Goal: Task Accomplishment & Management: Manage account settings

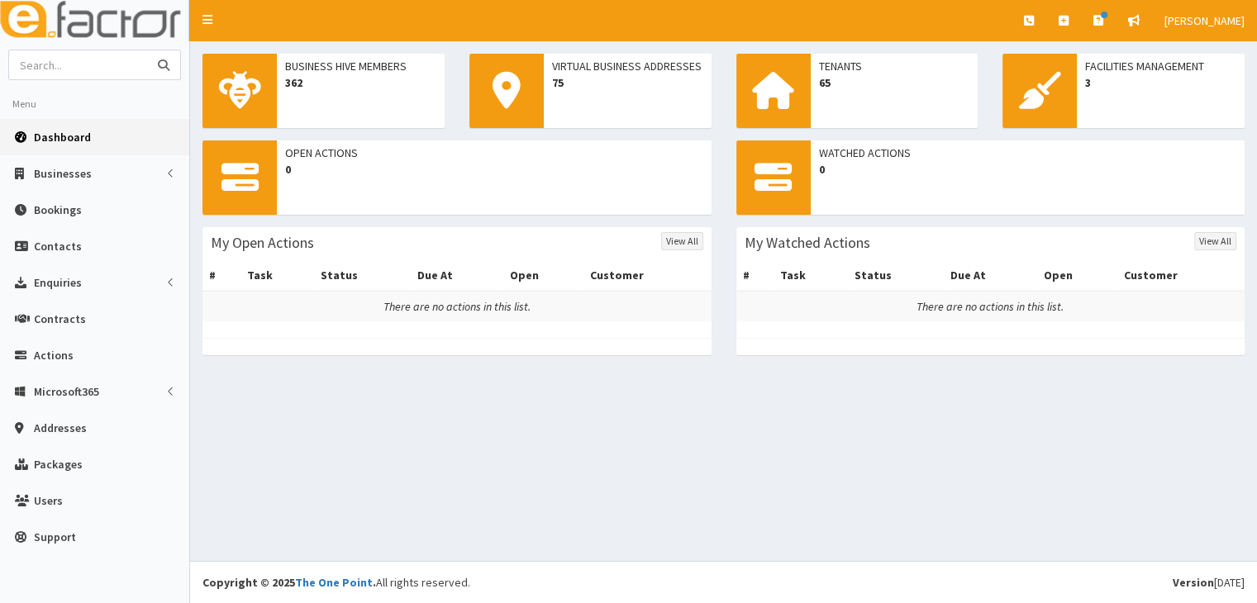
click at [63, 66] on input "text" at bounding box center [78, 64] width 139 height 29
type input "baby buddies"
click at [164, 66] on icon "submit" at bounding box center [164, 66] width 12 height 12
click at [62, 69] on input "text" at bounding box center [78, 64] width 139 height 29
type input "bare grills"
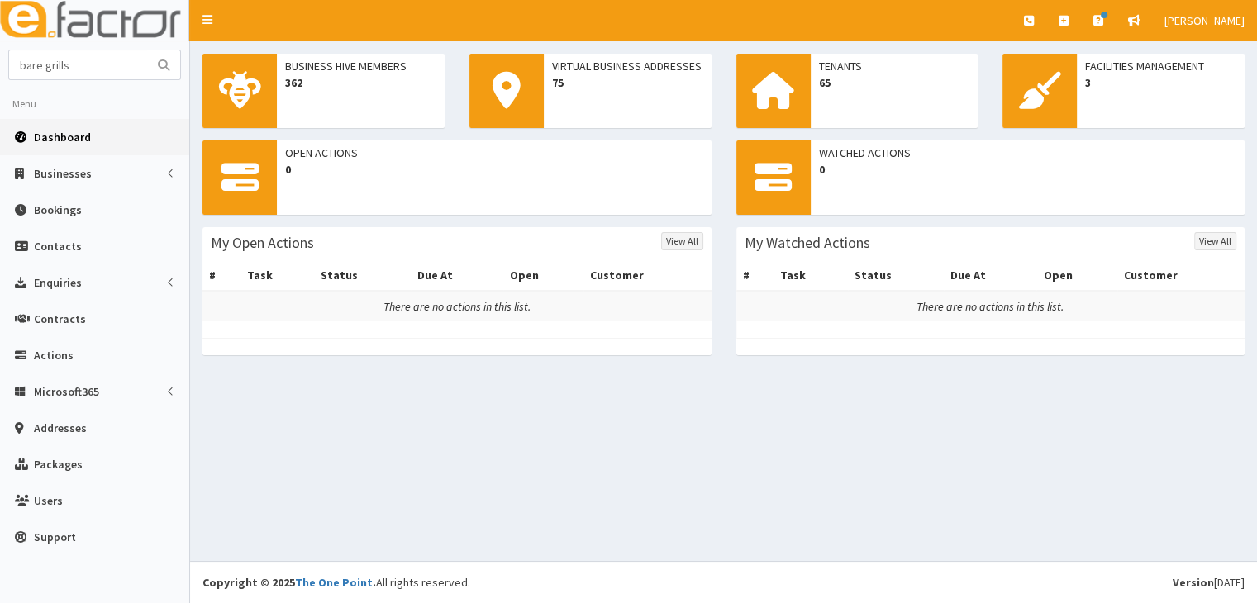
click at [169, 64] on icon "submit" at bounding box center [164, 66] width 12 height 12
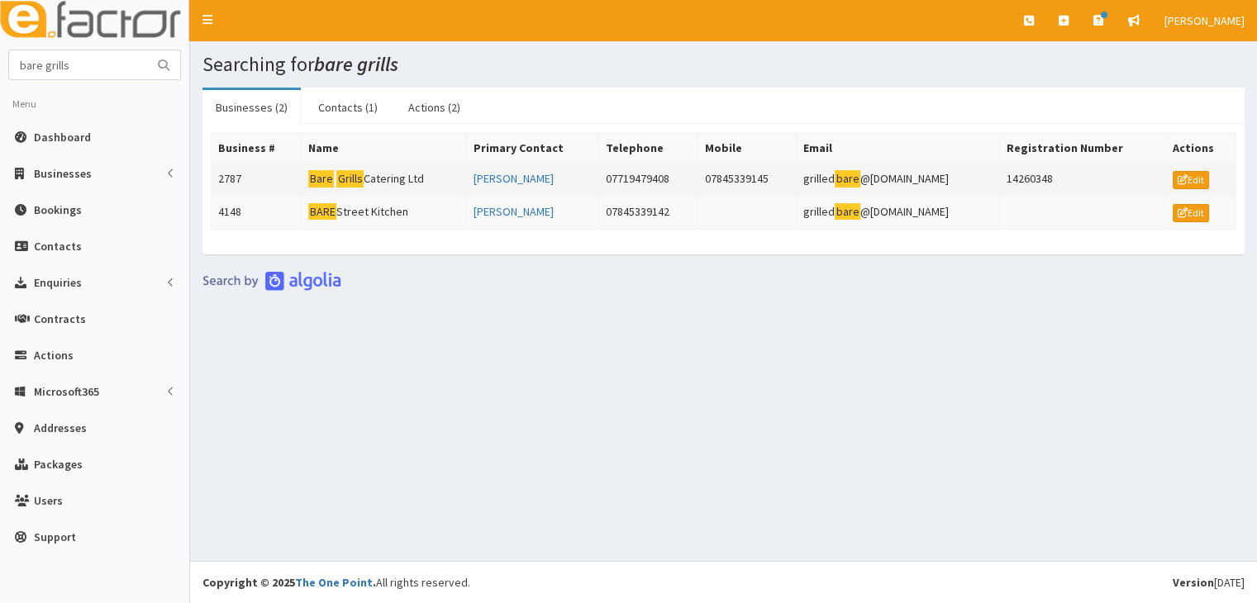
click at [369, 179] on td "Bare Grills Catering Ltd" at bounding box center [384, 180] width 164 height 33
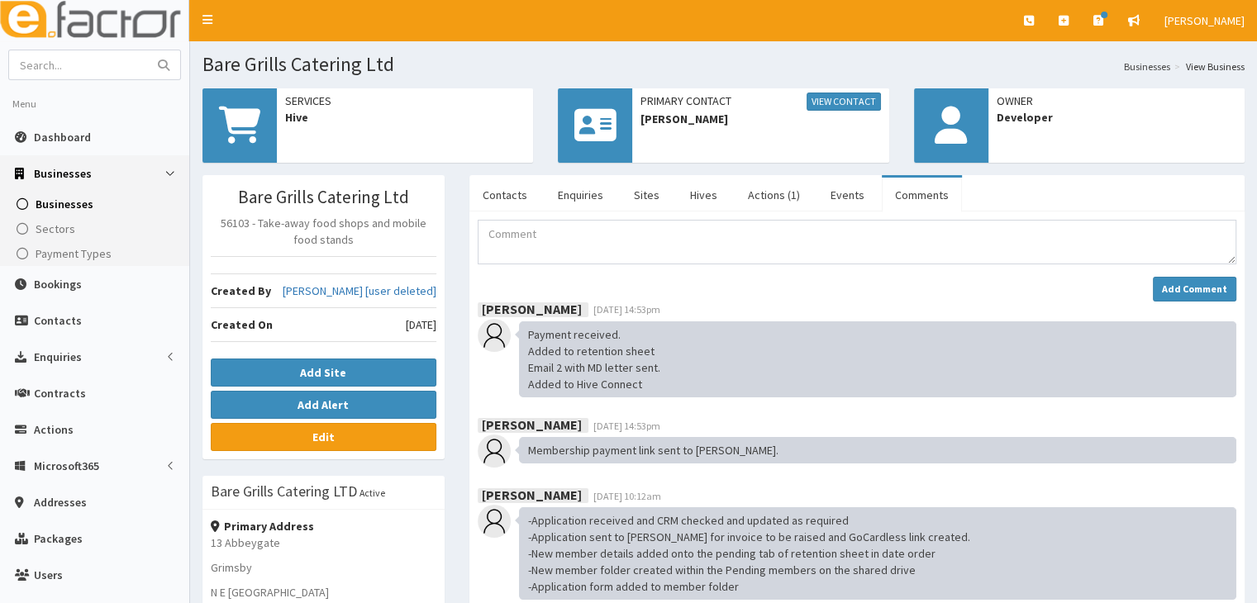
scroll to position [17, 0]
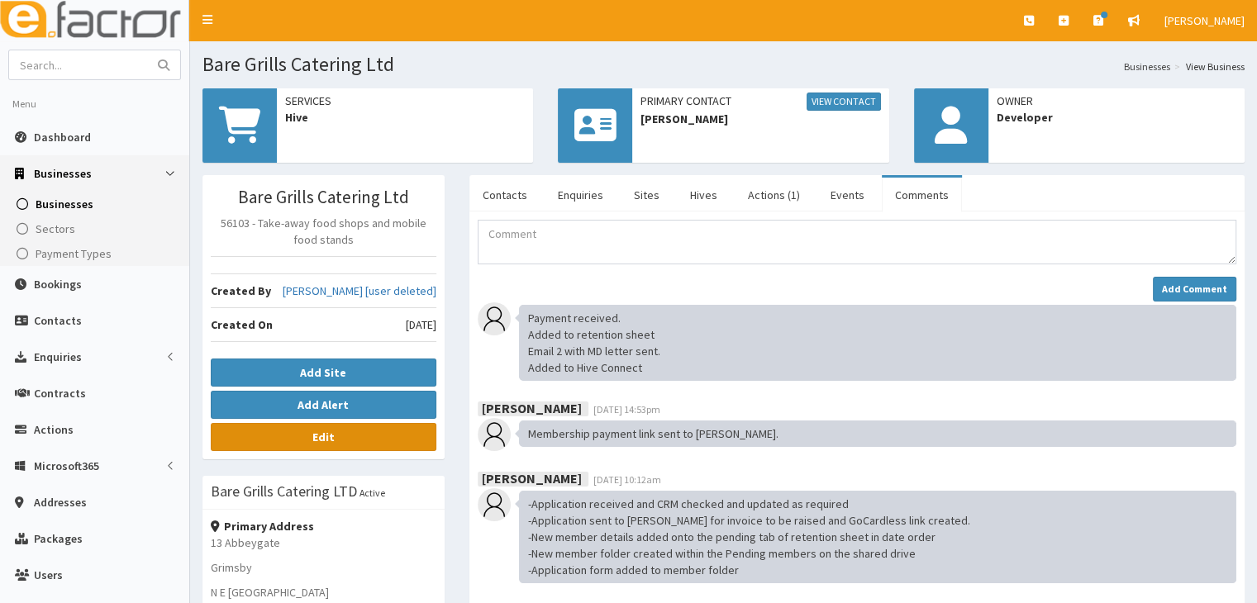
click at [321, 434] on b "Edit" at bounding box center [323, 437] width 22 height 15
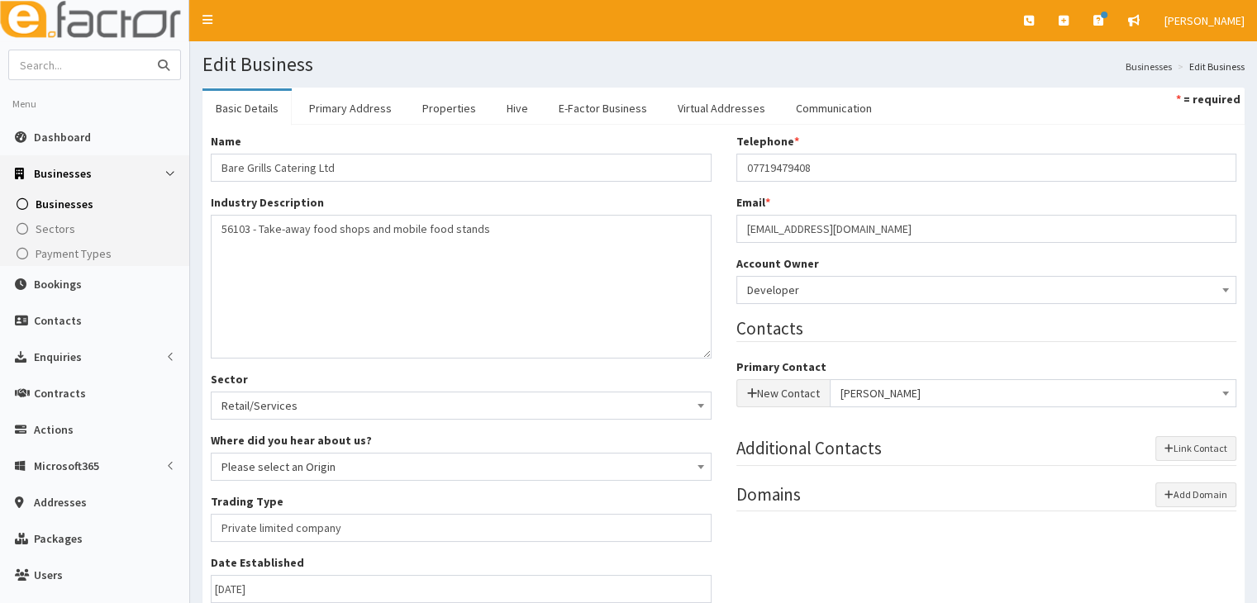
click at [40, 69] on input "text" at bounding box center [78, 64] width 139 height 29
click at [69, 61] on input "stuart moyley" at bounding box center [78, 64] width 139 height 29
type input "stuart motley"
click at [159, 64] on icon "submit" at bounding box center [164, 66] width 12 height 12
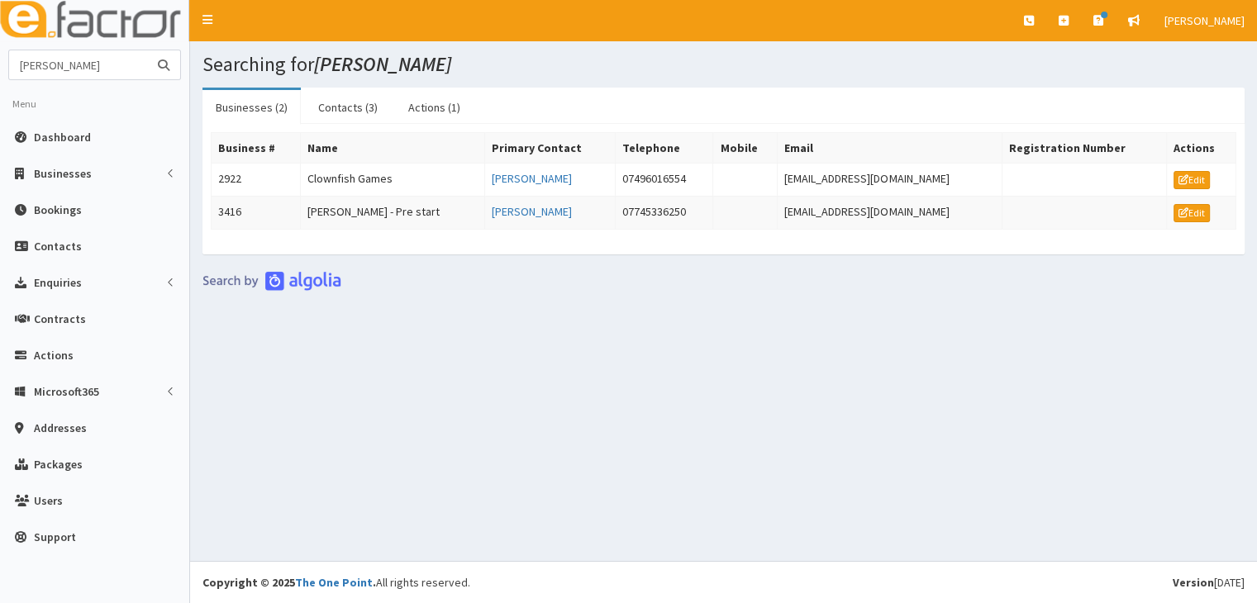
drag, startPoint x: 17, startPoint y: 64, endPoint x: 141, endPoint y: 73, distance: 123.5
click at [141, 73] on input "stuart motley" at bounding box center [78, 64] width 139 height 29
type input "zoe allenby"
click at [163, 63] on icon "submit" at bounding box center [164, 66] width 12 height 12
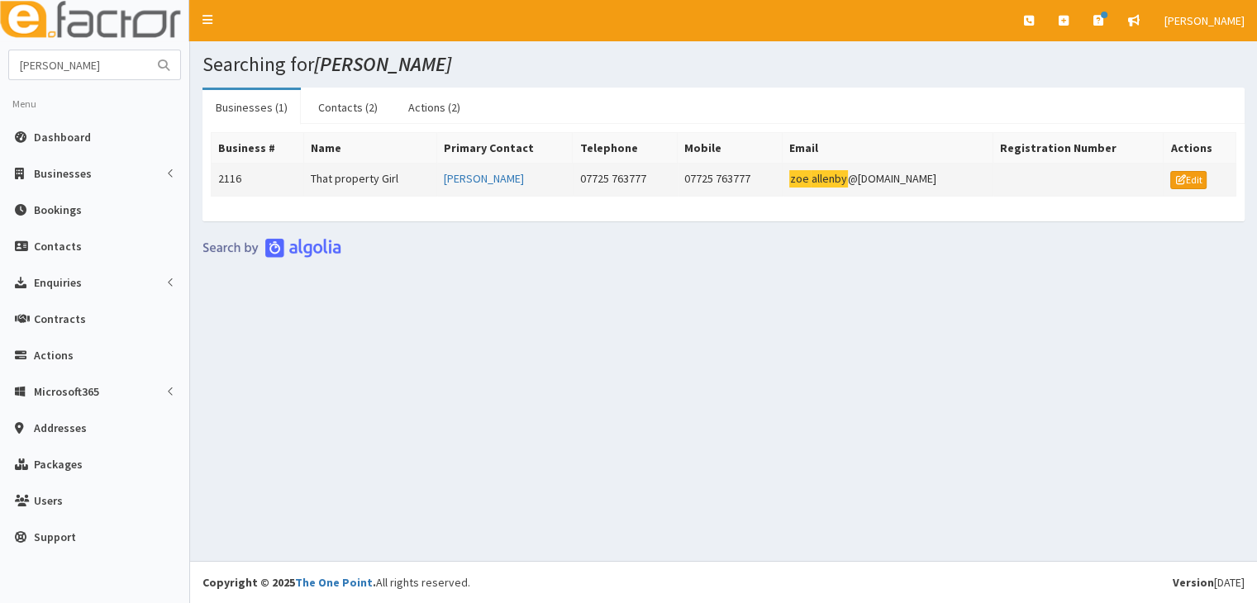
click at [334, 177] on td "That property Girl" at bounding box center [370, 180] width 133 height 33
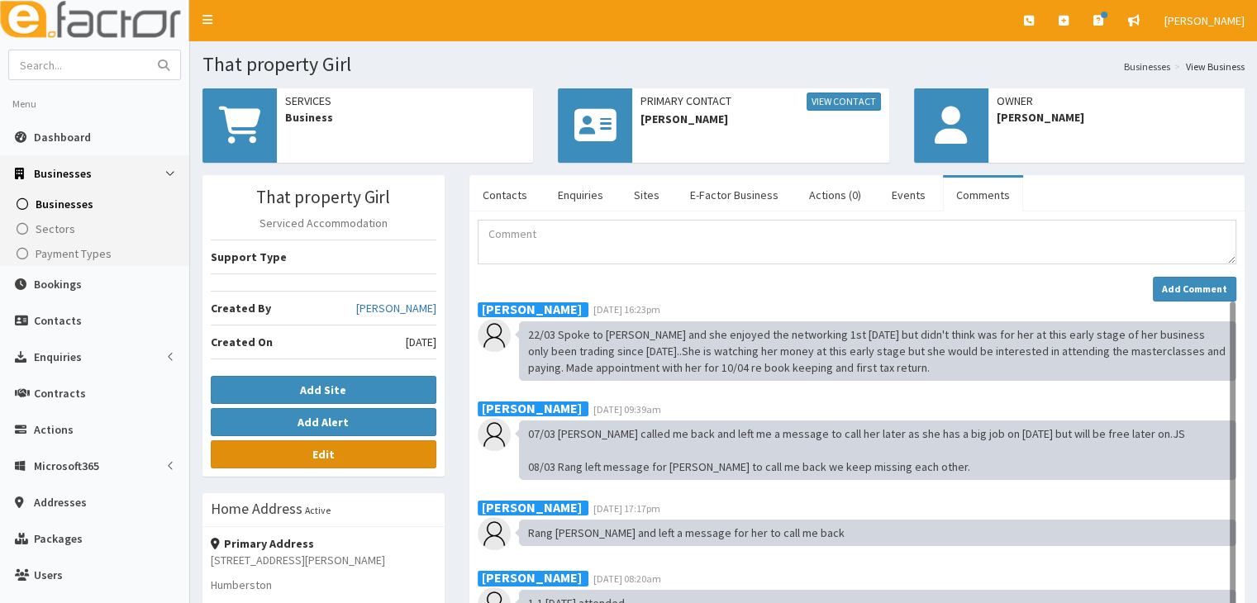
click at [321, 458] on b "Edit" at bounding box center [323, 454] width 22 height 15
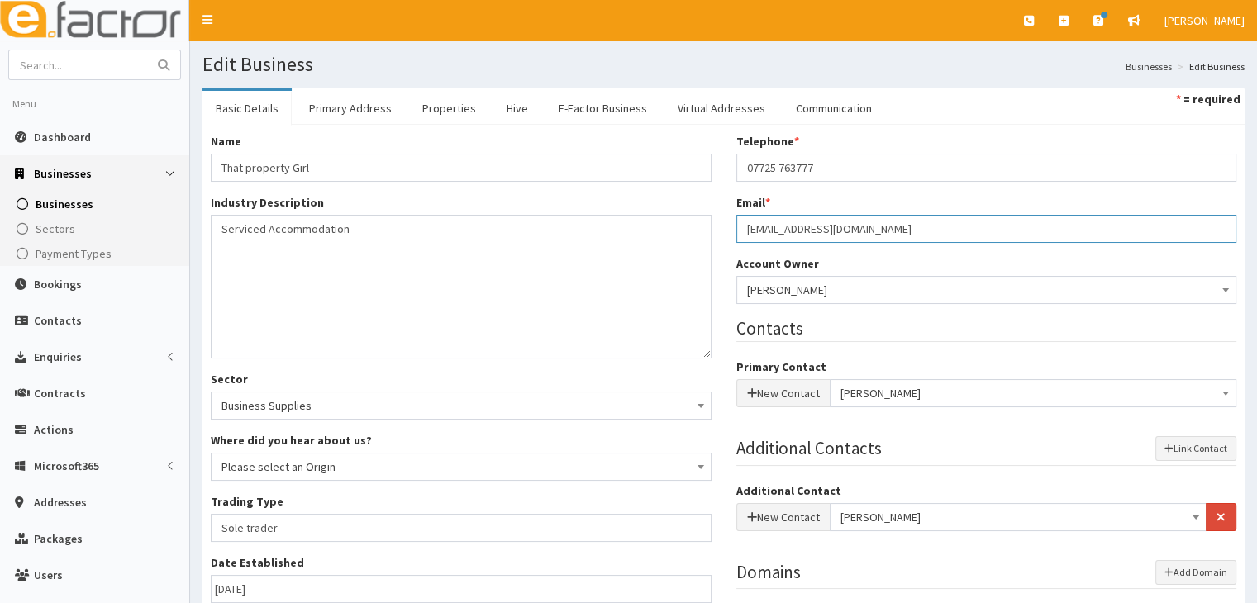
drag, startPoint x: 744, startPoint y: 226, endPoint x: 1101, endPoint y: 226, distance: 357.1
click at [1101, 226] on input "[EMAIL_ADDRESS][DOMAIN_NAME]" at bounding box center [986, 229] width 501 height 28
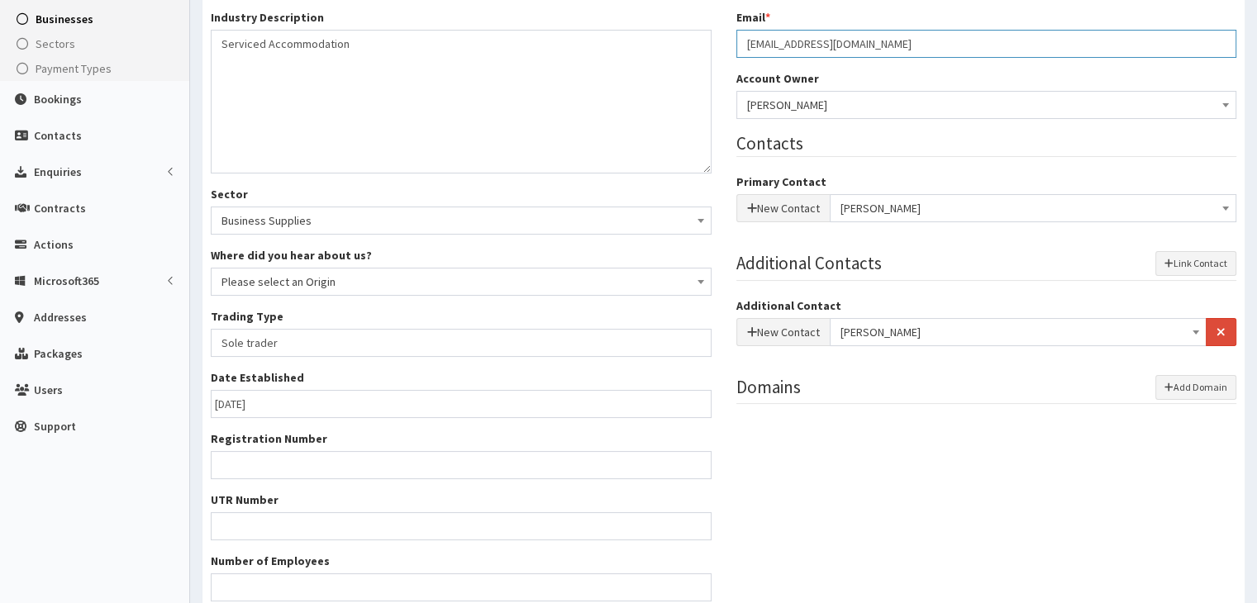
scroll to position [321, 0]
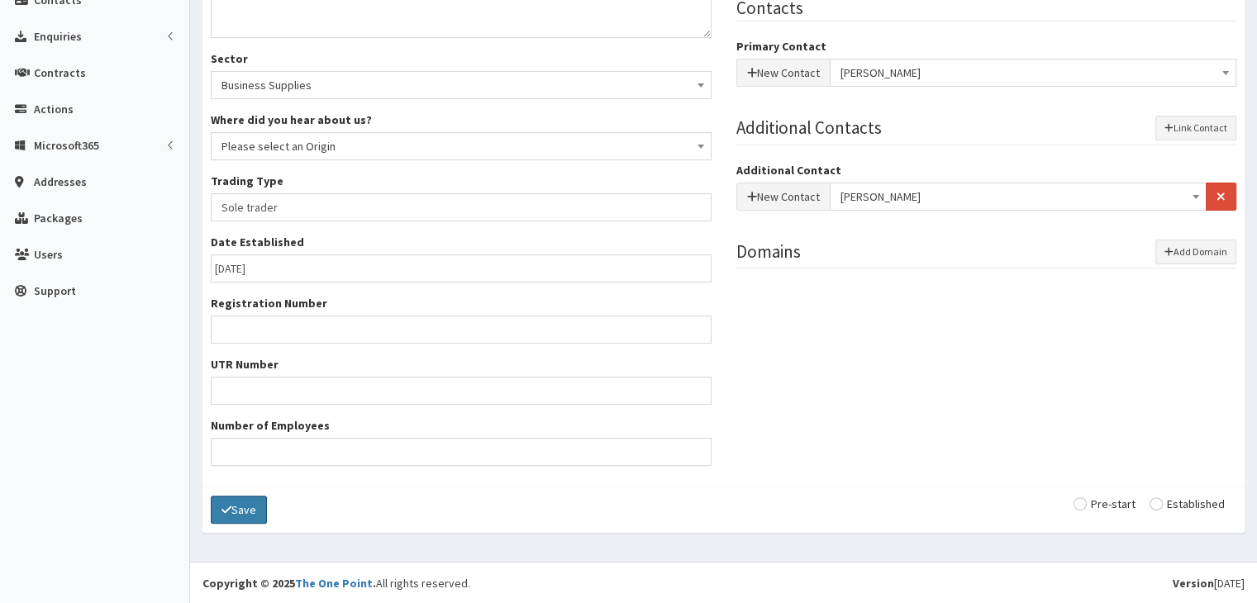
type input "zoe@thatpropertygirl.com"
click at [238, 507] on button "Save" at bounding box center [239, 510] width 56 height 28
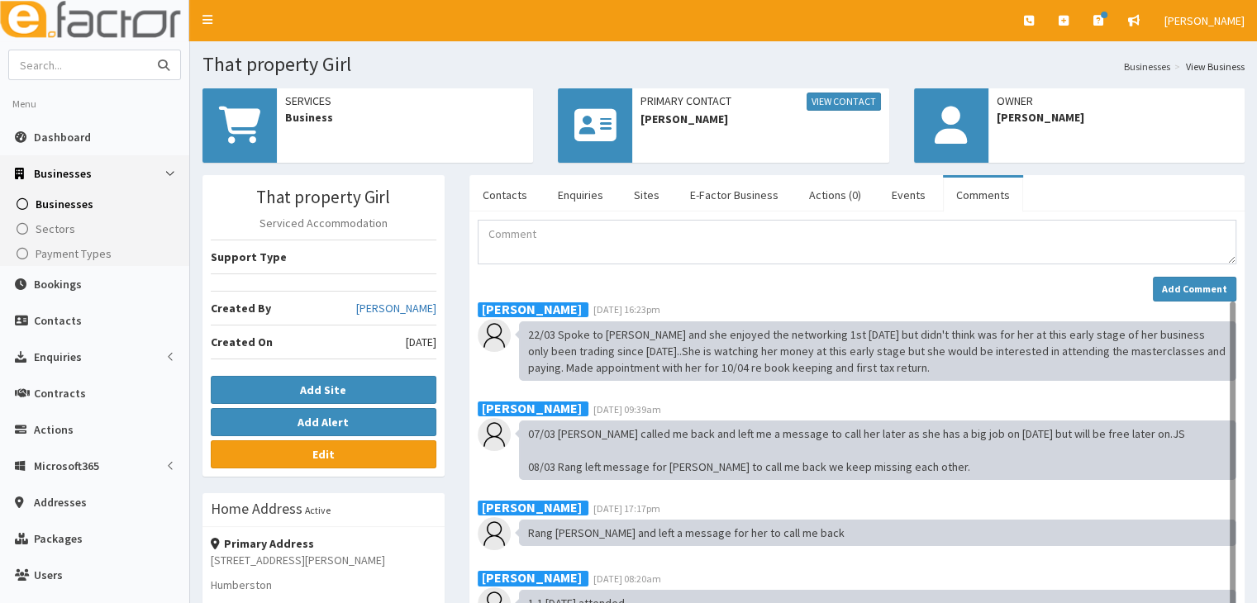
click at [35, 61] on input "text" at bounding box center [78, 64] width 139 height 29
type input "[PERSON_NAME]"
click at [164, 61] on icon "submit" at bounding box center [164, 66] width 12 height 12
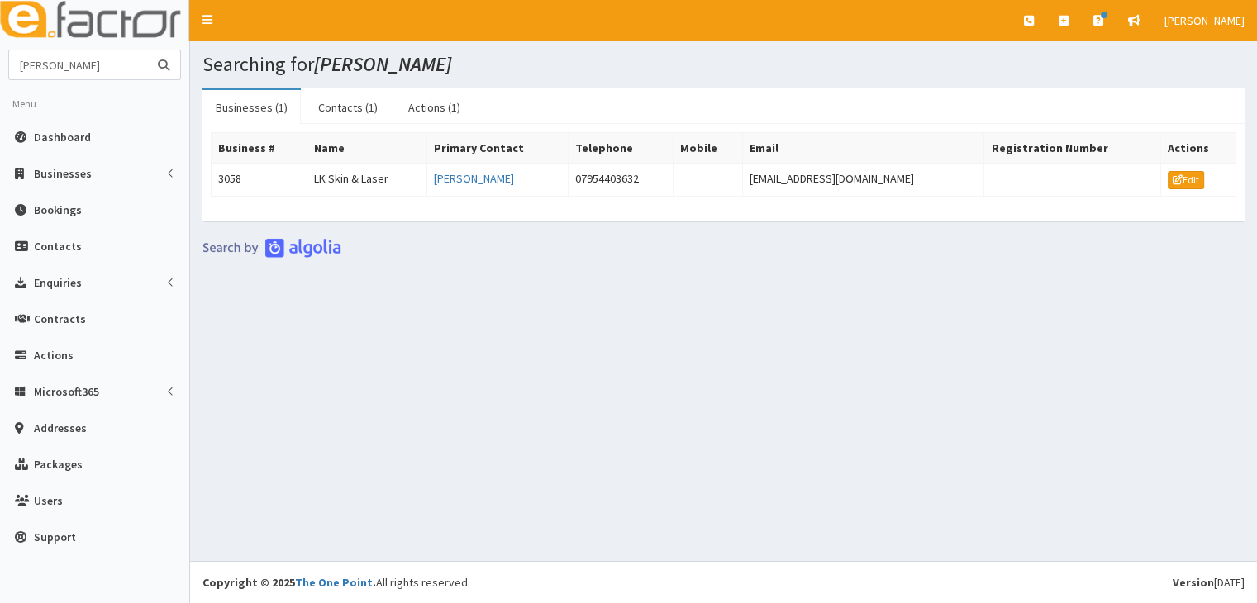
click at [18, 67] on input "[PERSON_NAME]" at bounding box center [78, 64] width 139 height 29
type input "y"
type input "[PERSON_NAME]"
click at [164, 65] on icon "submit" at bounding box center [164, 66] width 12 height 12
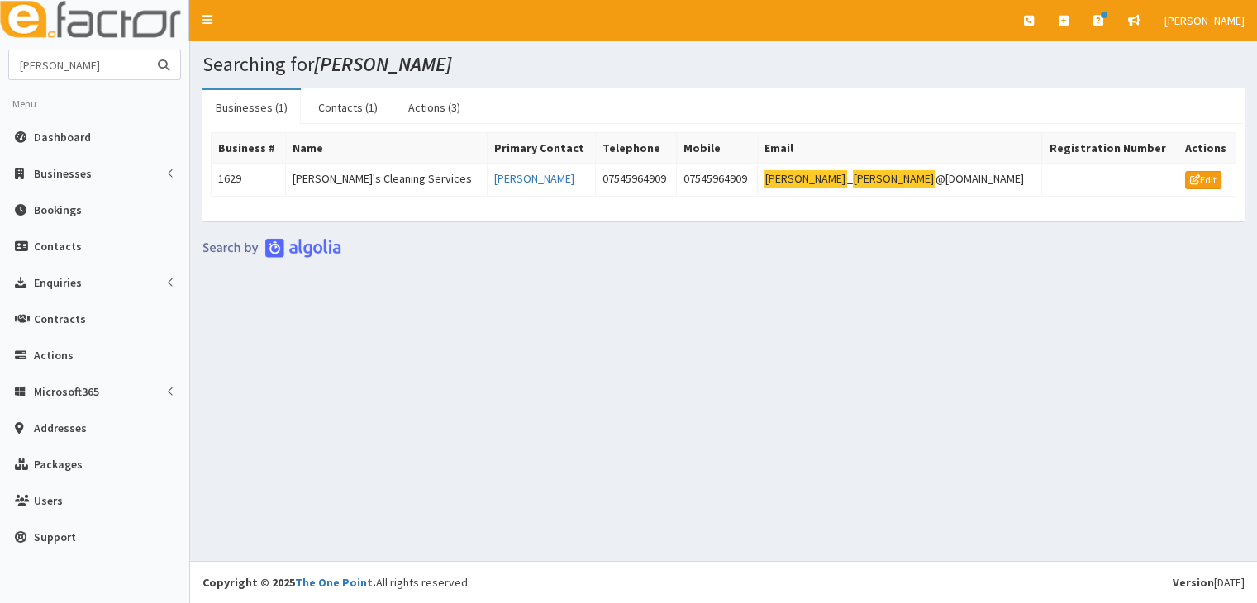
drag, startPoint x: 16, startPoint y: 63, endPoint x: 149, endPoint y: 82, distance: 134.4
click at [149, 82] on section "lindsay copley Menu Dashboard Businesses Businesses Sectors" at bounding box center [94, 307] width 189 height 514
type input "bailey"
click at [164, 67] on icon "submit" at bounding box center [164, 66] width 12 height 12
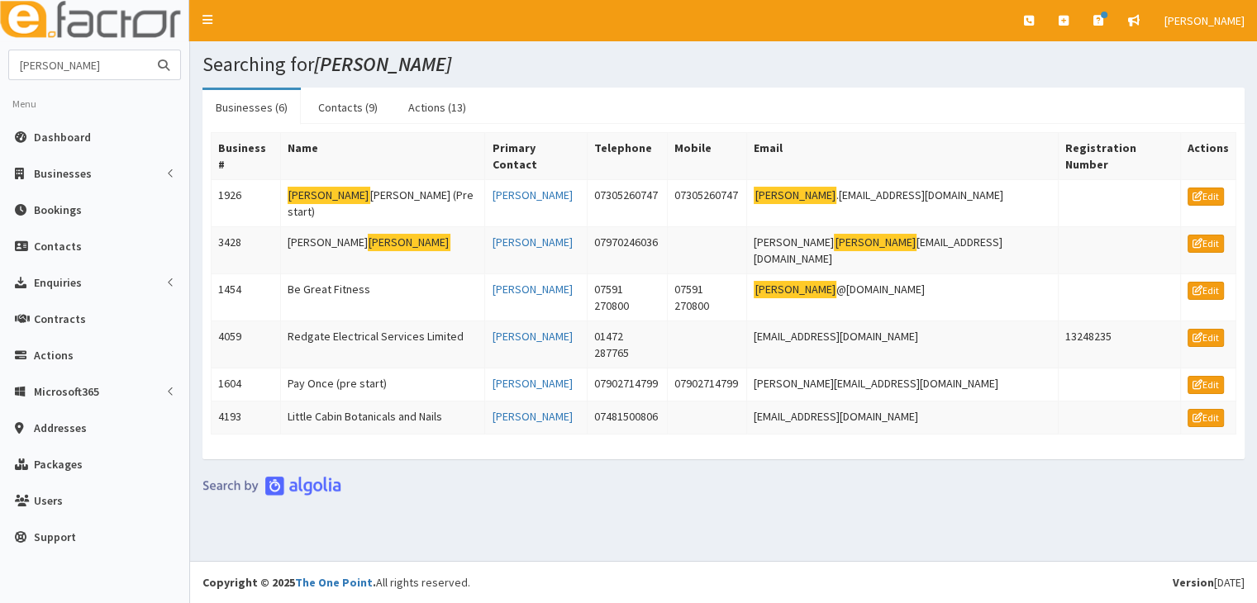
click at [19, 66] on input "bailey" at bounding box center [78, 64] width 139 height 29
type input "y"
type input "[PERSON_NAME]"
click at [161, 60] on icon "submit" at bounding box center [164, 66] width 12 height 12
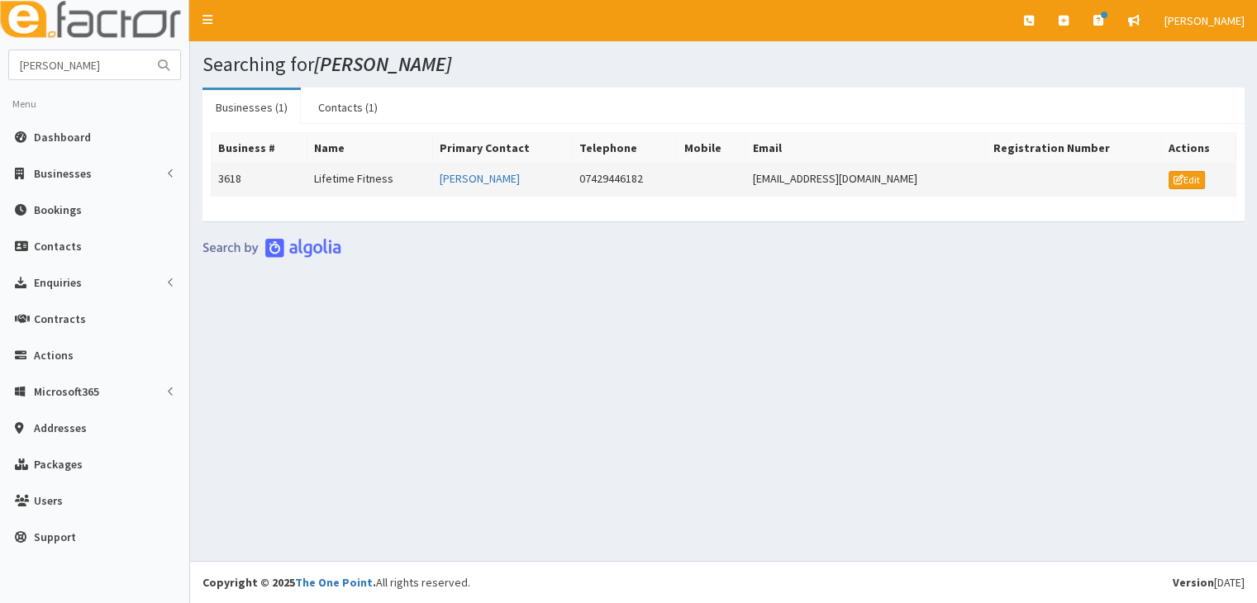
click at [320, 176] on td "Lifetime Fitness" at bounding box center [370, 180] width 126 height 33
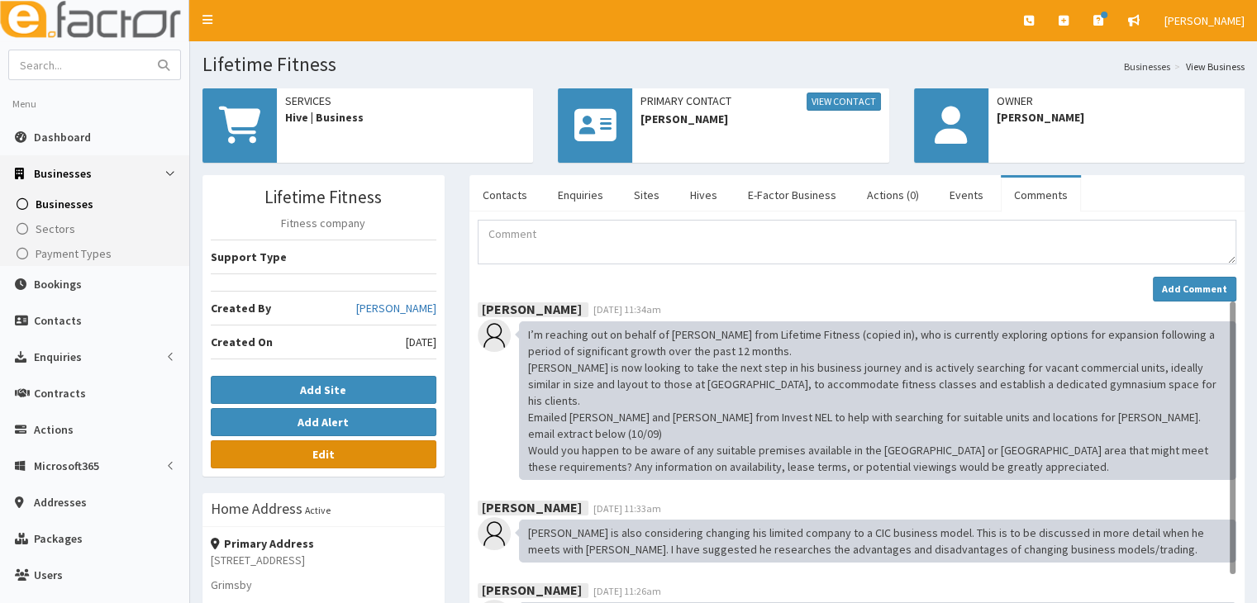
click at [327, 452] on b "Edit" at bounding box center [323, 454] width 22 height 15
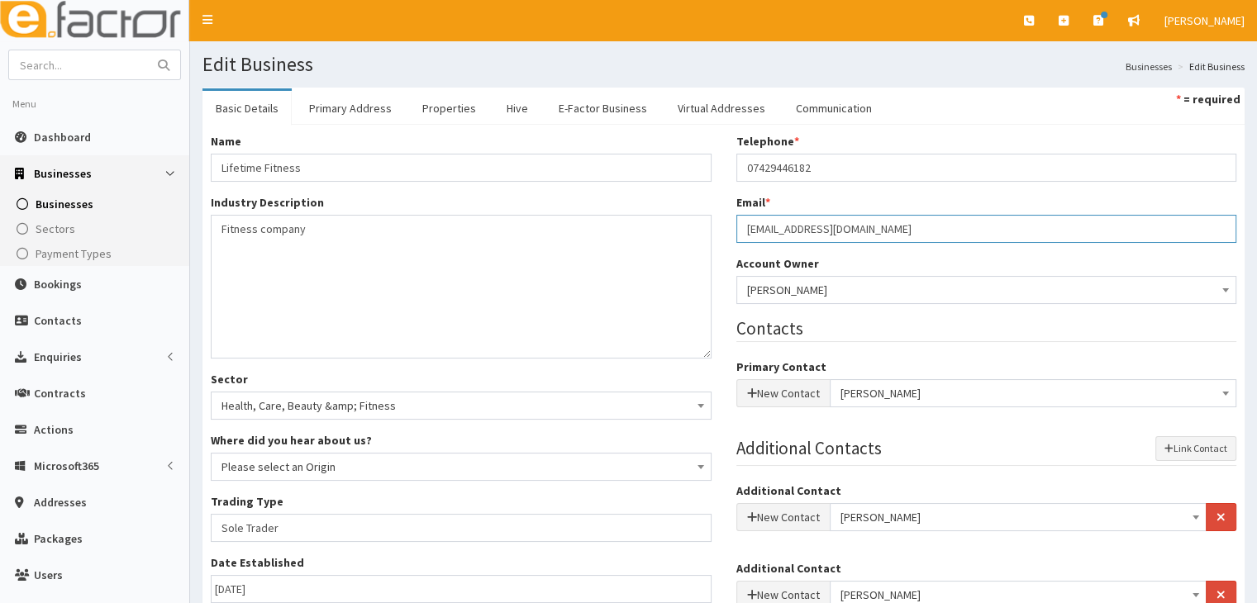
click at [841, 227] on input "[EMAIL_ADDRESS][DOMAIN_NAME]" at bounding box center [986, 229] width 501 height 28
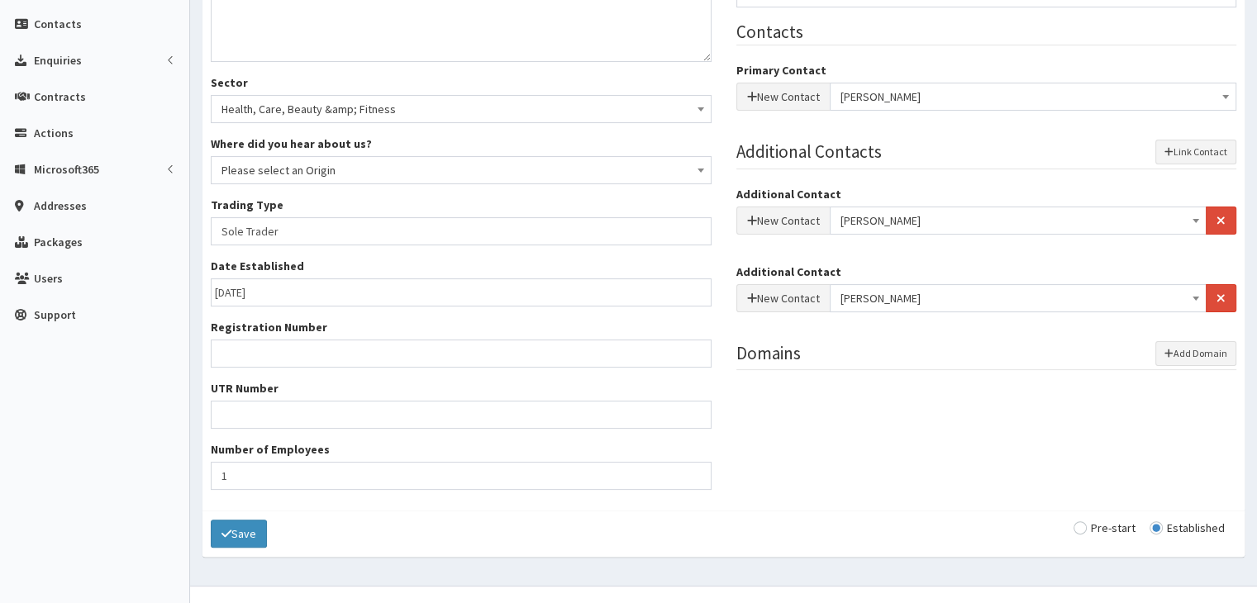
scroll to position [321, 0]
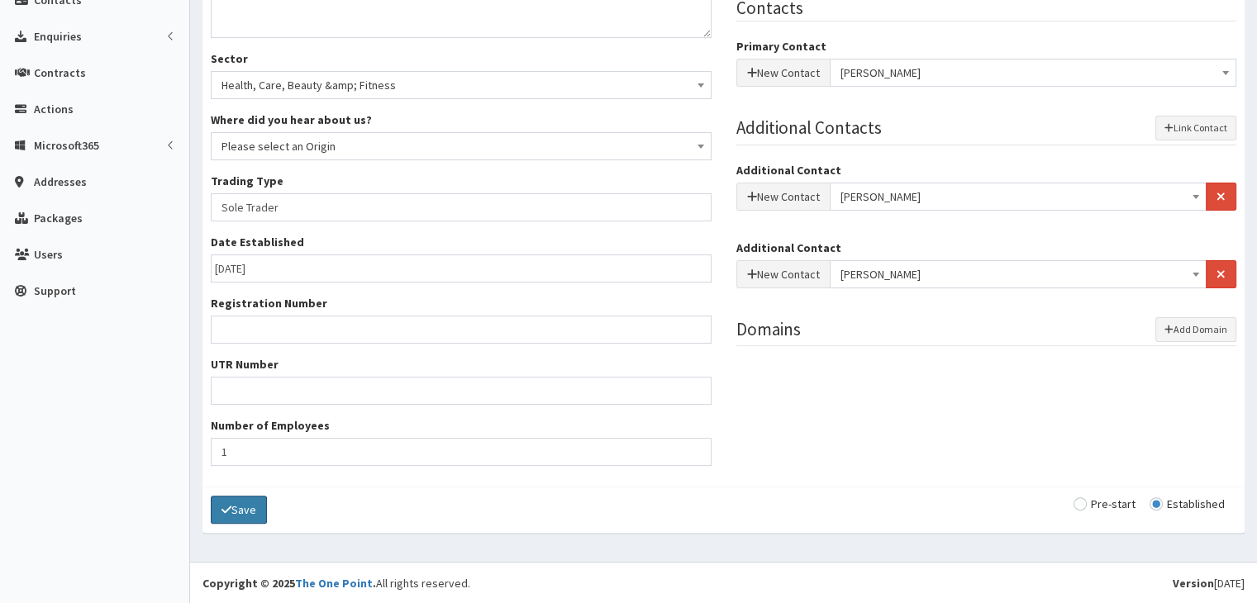
type input "[EMAIL_ADDRESS][DOMAIN_NAME]"
click at [248, 505] on button "Save" at bounding box center [239, 510] width 56 height 28
